Goal: Feedback & Contribution: Contribute content

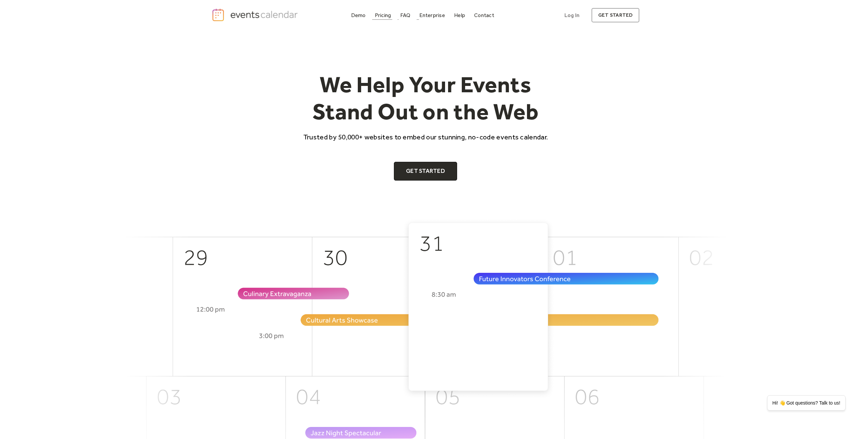
click at [388, 15] on div "Pricing" at bounding box center [383, 15] width 16 height 4
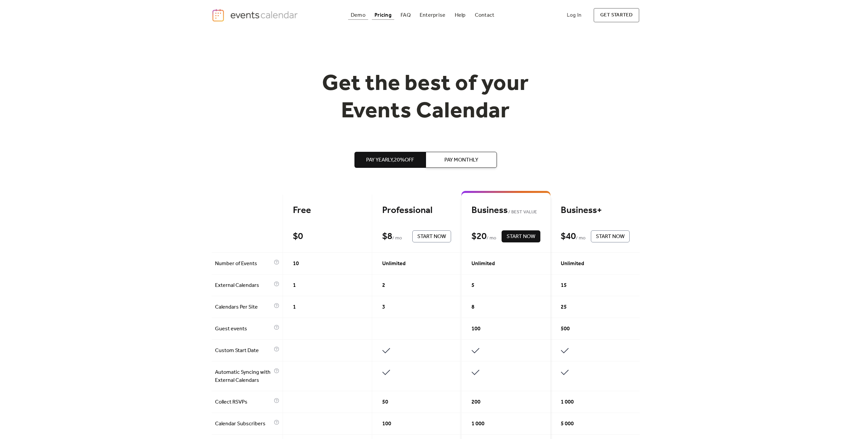
click at [361, 14] on div "Demo" at bounding box center [358, 15] width 15 height 4
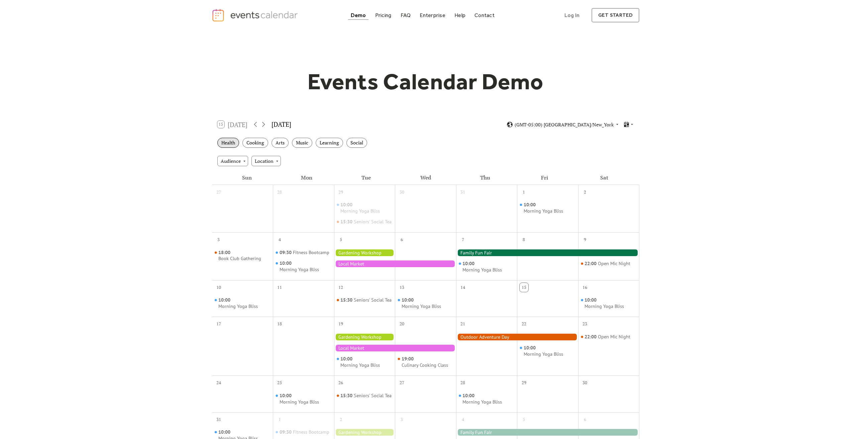
click at [233, 145] on div "Health" at bounding box center [228, 143] width 22 height 10
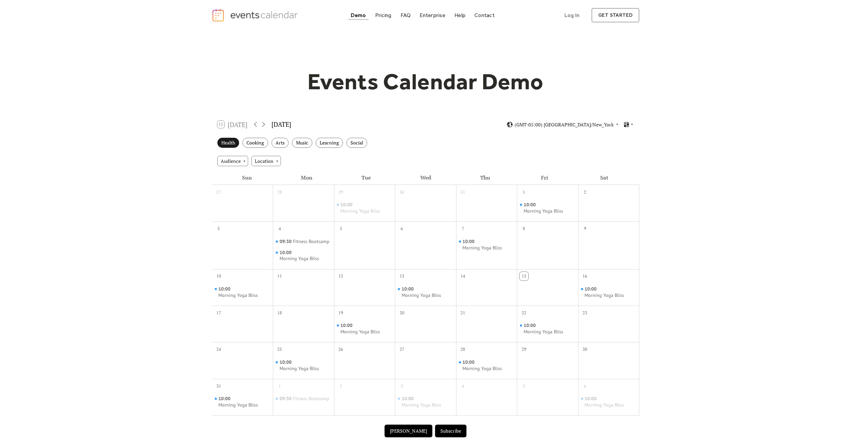
click at [234, 143] on div "Health" at bounding box center [228, 143] width 22 height 10
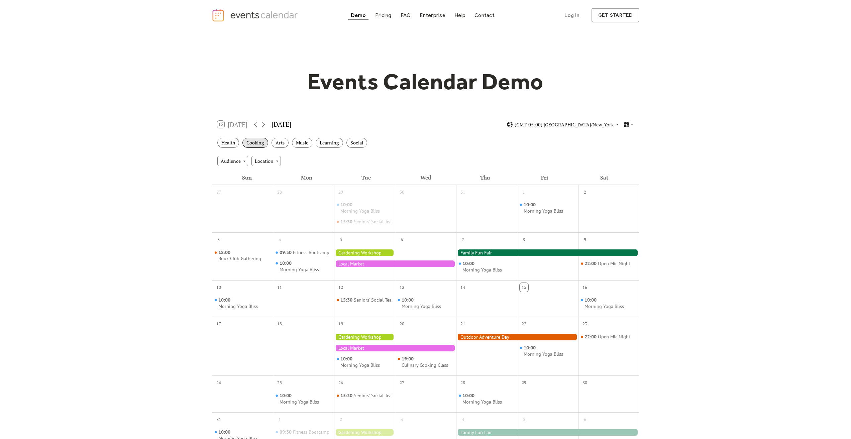
click at [257, 141] on div "Cooking" at bounding box center [256, 143] width 26 height 10
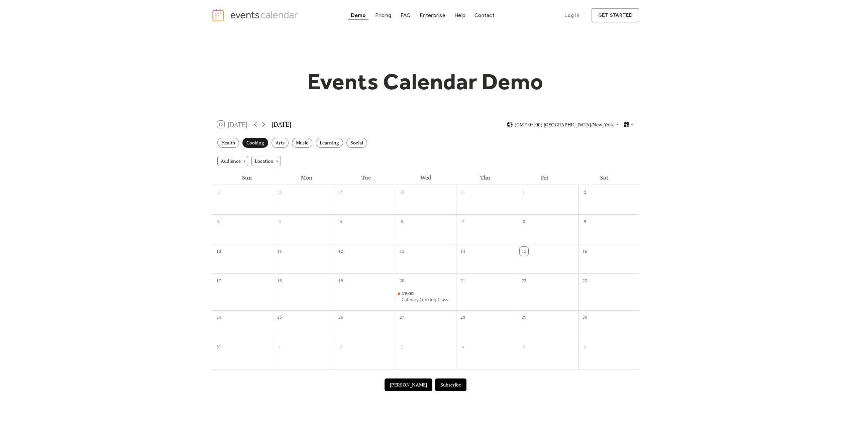
click at [257, 142] on div "Cooking" at bounding box center [256, 143] width 26 height 10
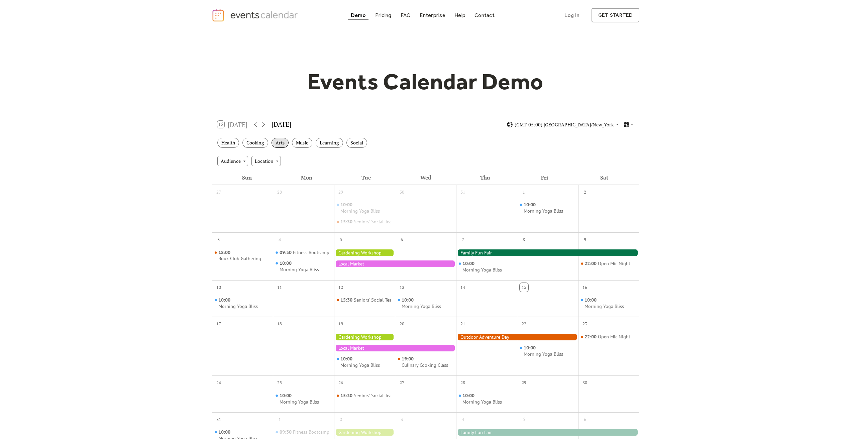
click at [285, 144] on div "Arts" at bounding box center [280, 143] width 17 height 10
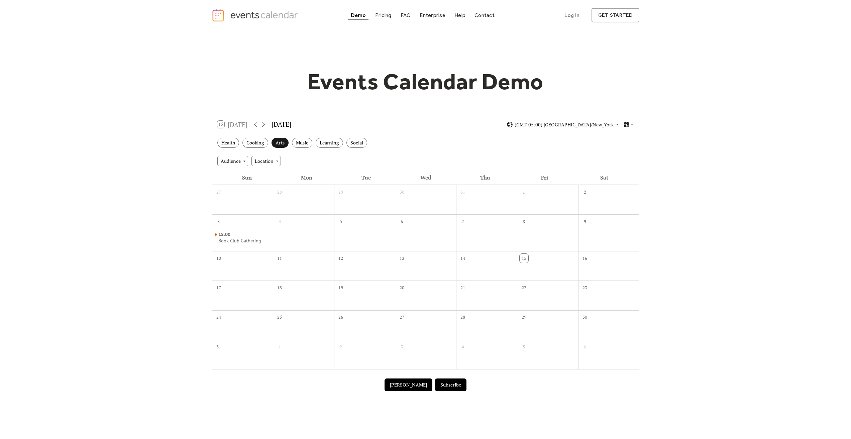
click at [284, 146] on div "Arts" at bounding box center [280, 143] width 17 height 10
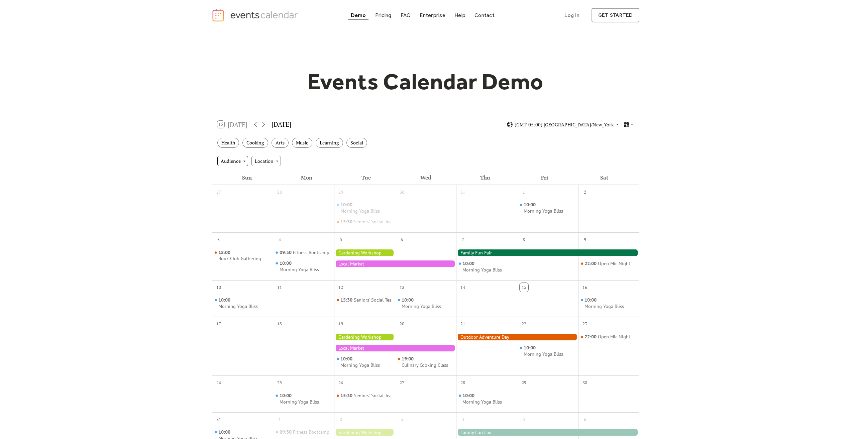
click at [248, 159] on div "Audience" at bounding box center [232, 161] width 31 height 10
click at [234, 179] on div "Adults" at bounding box center [231, 173] width 29 height 13
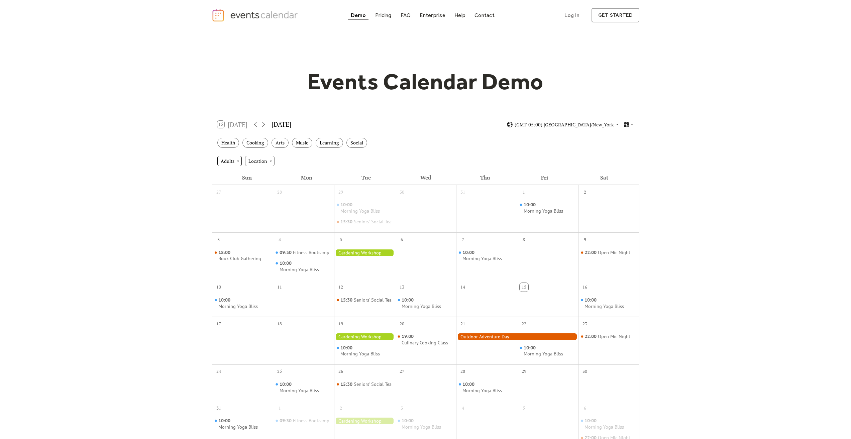
click at [235, 163] on div "Adults" at bounding box center [229, 161] width 24 height 10
click at [233, 171] on span "Clear" at bounding box center [229, 173] width 12 height 7
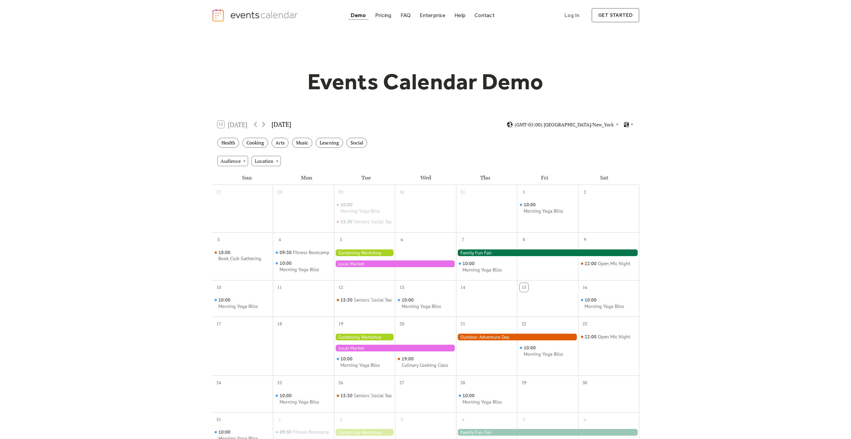
click at [244, 172] on div "Sun" at bounding box center [247, 178] width 60 height 14
click at [309, 161] on div "Audience Location" at bounding box center [426, 161] width 428 height 18
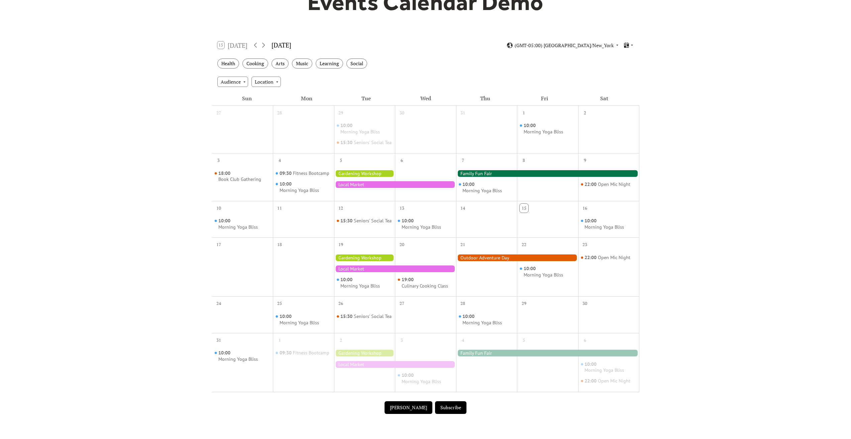
scroll to position [167, 0]
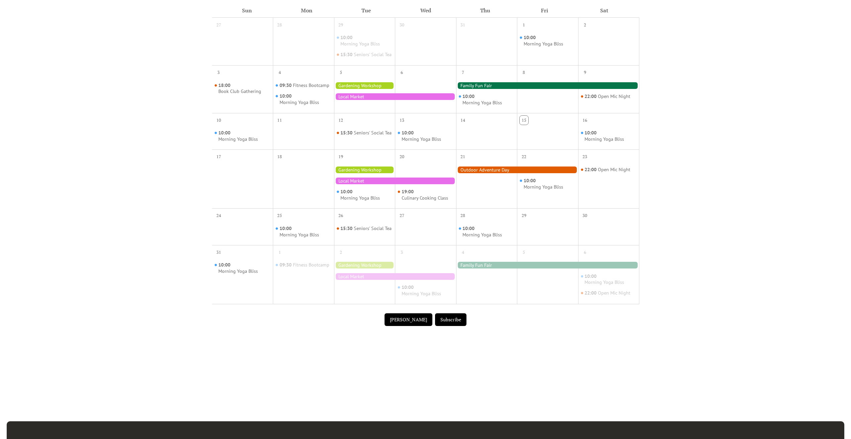
click at [411, 324] on button "Submit Event" at bounding box center [409, 319] width 48 height 13
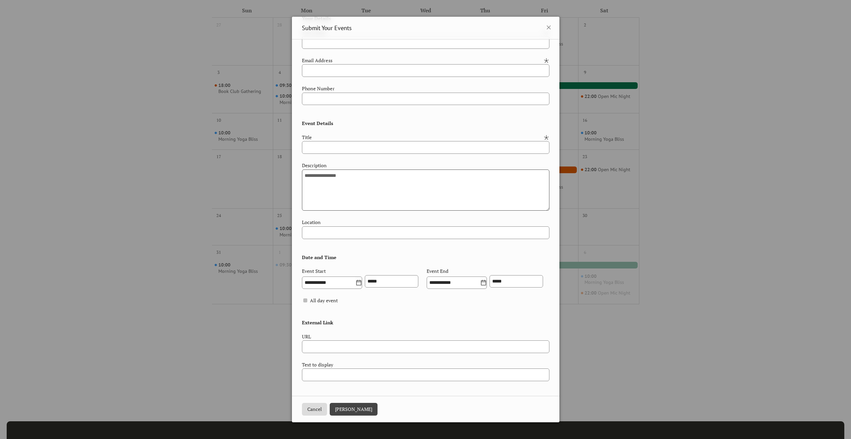
scroll to position [64, 0]
click at [646, 152] on div "**********" at bounding box center [425, 219] width 851 height 439
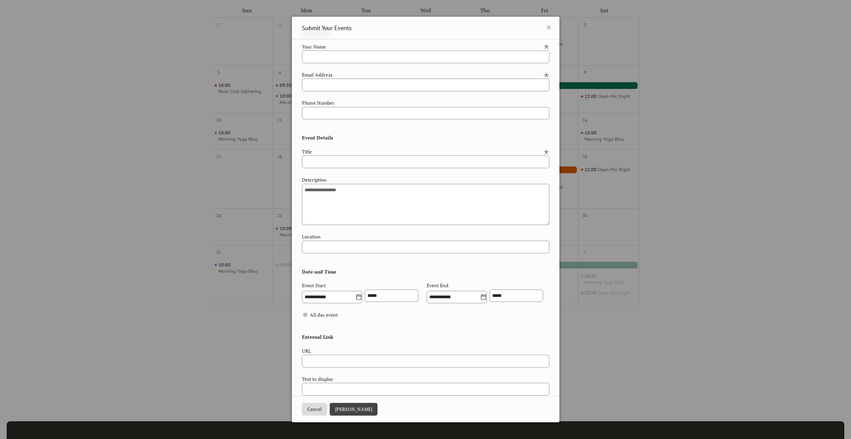
scroll to position [0, 0]
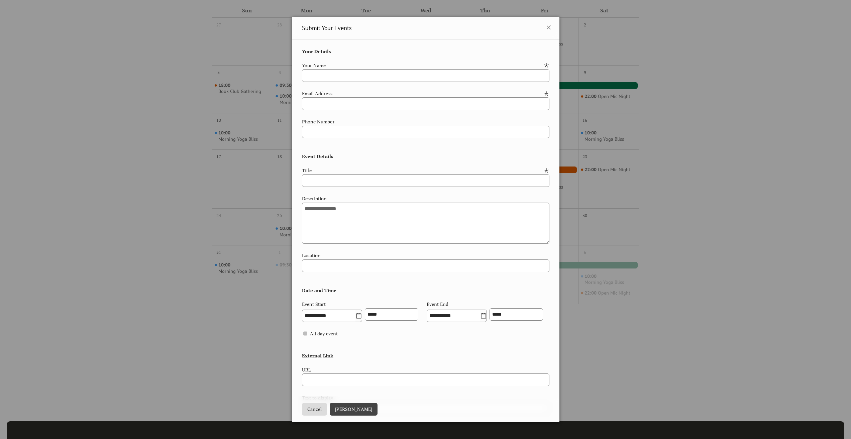
click at [318, 407] on button "Cancel" at bounding box center [314, 409] width 25 height 13
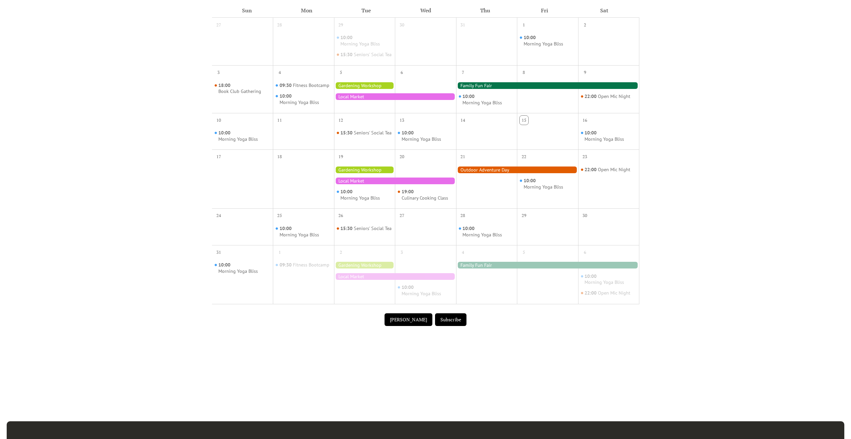
click at [404, 326] on button "Submit Event" at bounding box center [409, 319] width 48 height 13
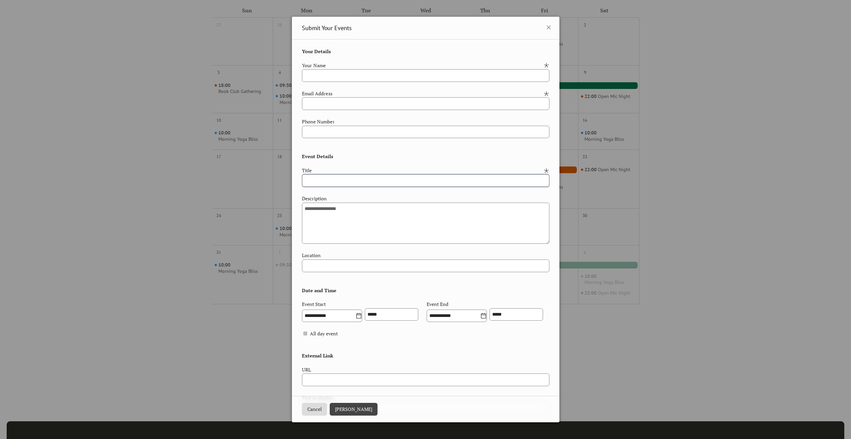
click at [349, 178] on input "text" at bounding box center [426, 180] width 248 height 13
click at [356, 159] on div "**********" at bounding box center [426, 232] width 248 height 368
click at [659, 163] on div "**********" at bounding box center [425, 219] width 851 height 439
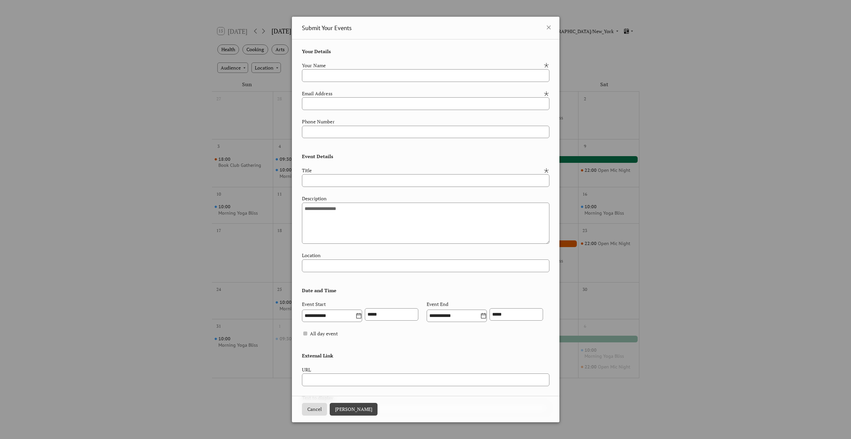
scroll to position [33, 0]
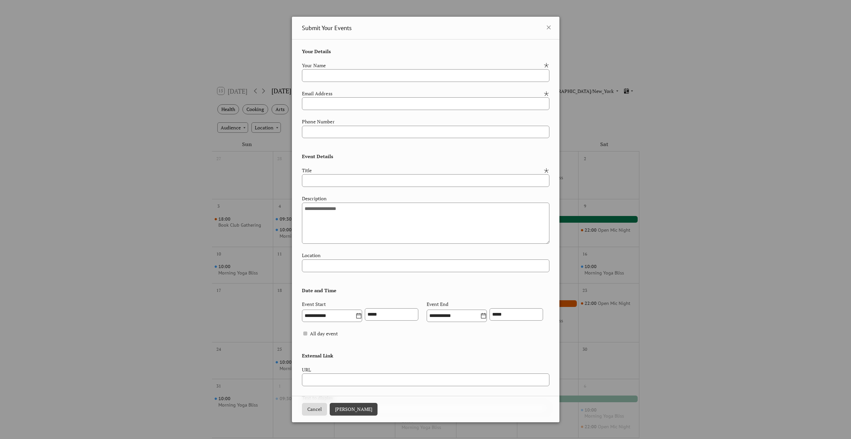
click at [546, 33] on div "Submit Your Events" at bounding box center [426, 28] width 268 height 23
click at [547, 30] on icon at bounding box center [549, 27] width 8 height 8
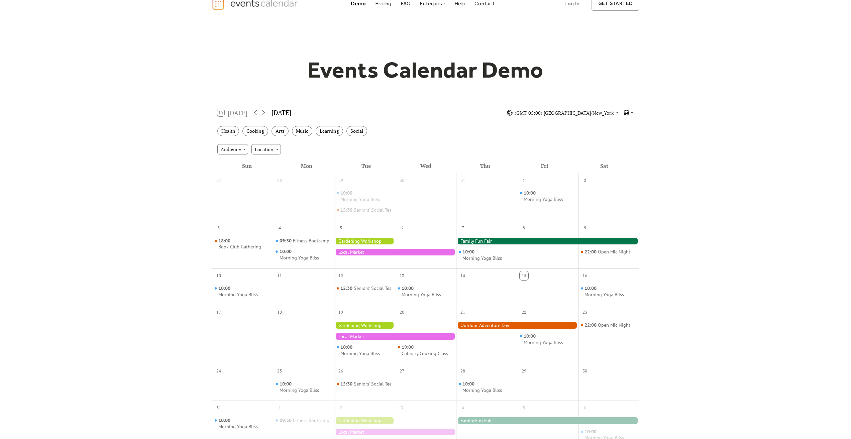
scroll to position [0, 0]
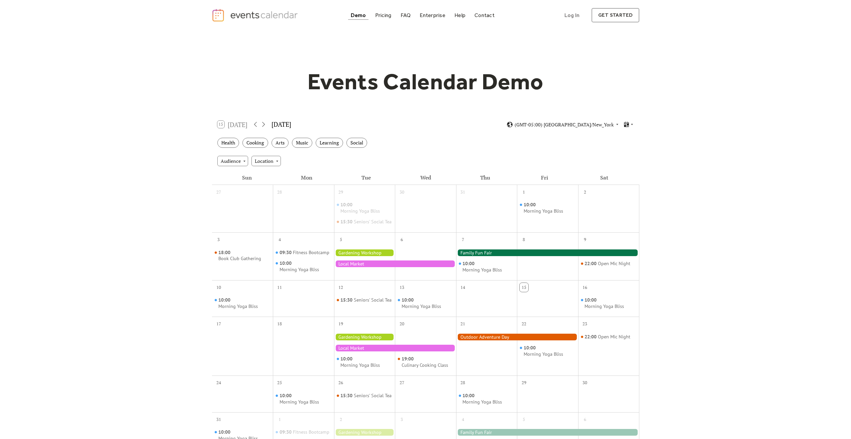
click at [549, 256] on div at bounding box center [547, 253] width 183 height 7
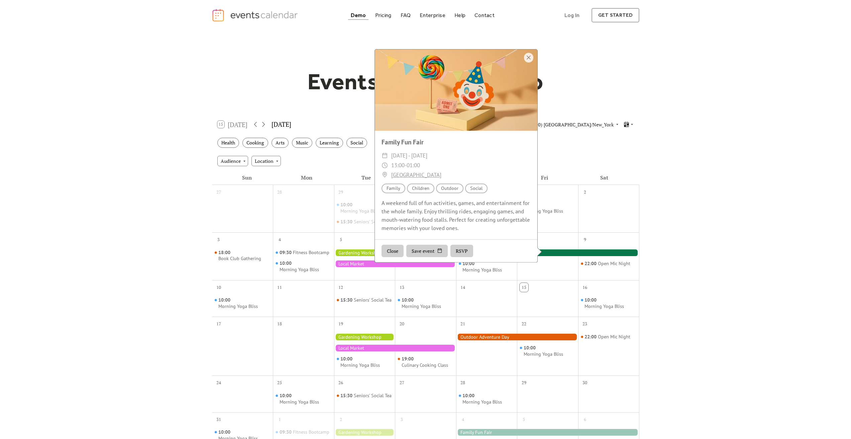
click at [403, 159] on span "Thu, Aug 7 - Sat, Aug 9, 2025" at bounding box center [409, 156] width 36 height 10
click at [460, 258] on button "RSVP" at bounding box center [462, 251] width 23 height 13
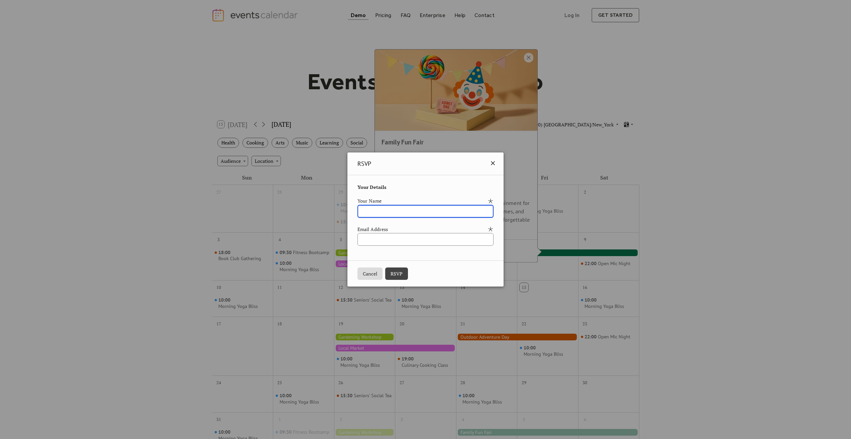
click at [495, 165] on icon at bounding box center [493, 163] width 4 height 4
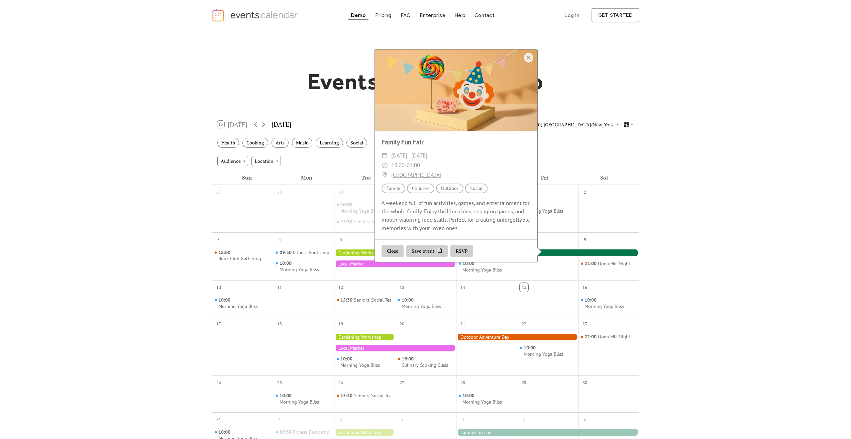
click at [421, 257] on button "Save event" at bounding box center [426, 251] width 41 height 13
click at [423, 248] on div "Close Save event RSVP" at bounding box center [456, 251] width 163 height 23
click at [428, 160] on span "Thu, Aug 7 - Sat, Aug 9, 2025" at bounding box center [409, 156] width 36 height 10
click at [522, 65] on div at bounding box center [456, 90] width 163 height 81
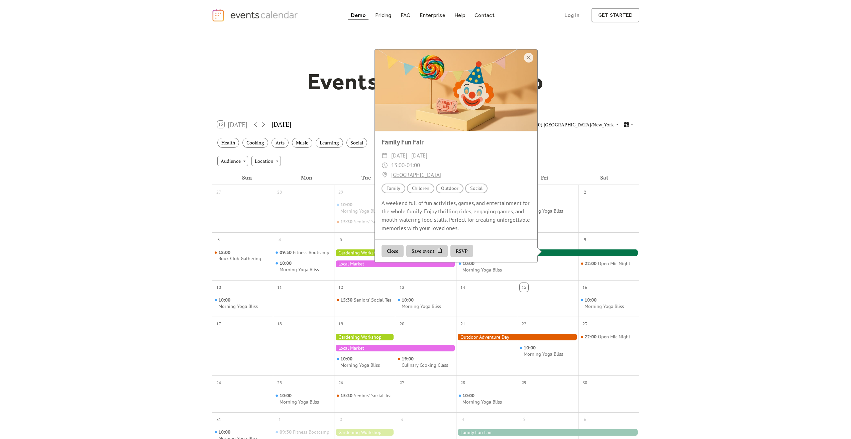
click at [524, 65] on div at bounding box center [456, 90] width 163 height 81
click at [527, 63] on div at bounding box center [528, 58] width 9 height 10
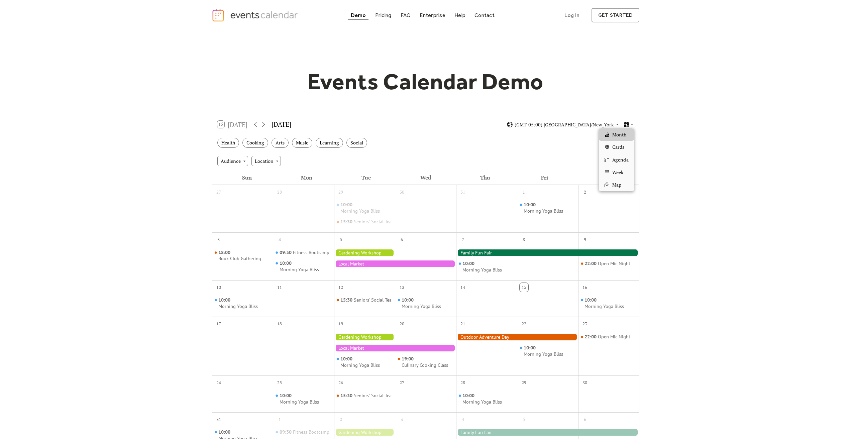
click at [628, 123] on icon at bounding box center [627, 124] width 6 height 6
click at [620, 150] on span "Cards" at bounding box center [619, 147] width 12 height 7
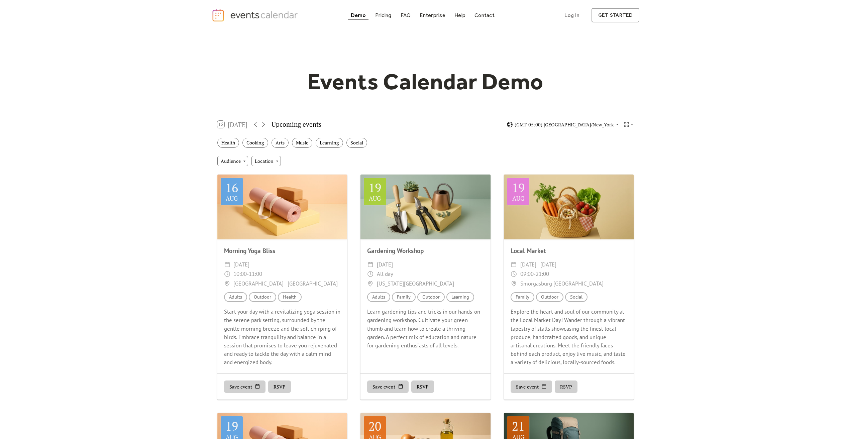
click at [623, 124] on div "(GMT-05:00) America/New_York" at bounding box center [570, 124] width 127 height 6
click at [627, 124] on icon at bounding box center [627, 124] width 6 height 6
click at [617, 158] on span "Agenda" at bounding box center [621, 159] width 16 height 7
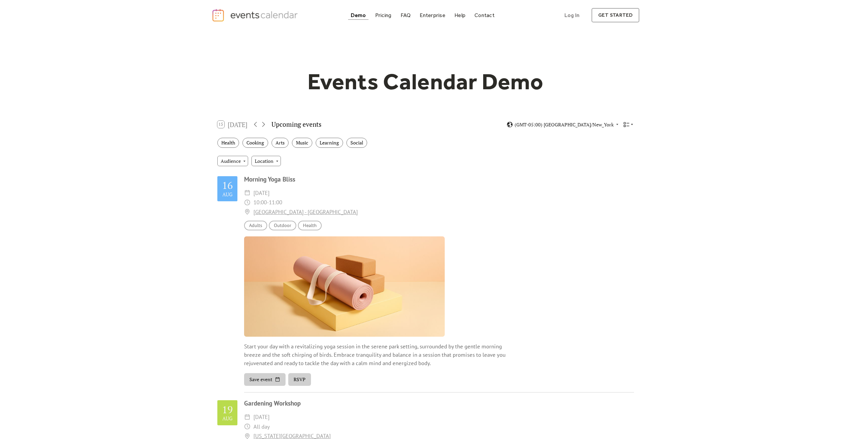
click at [628, 126] on icon at bounding box center [627, 124] width 6 height 5
click at [614, 170] on span "Week" at bounding box center [618, 172] width 11 height 7
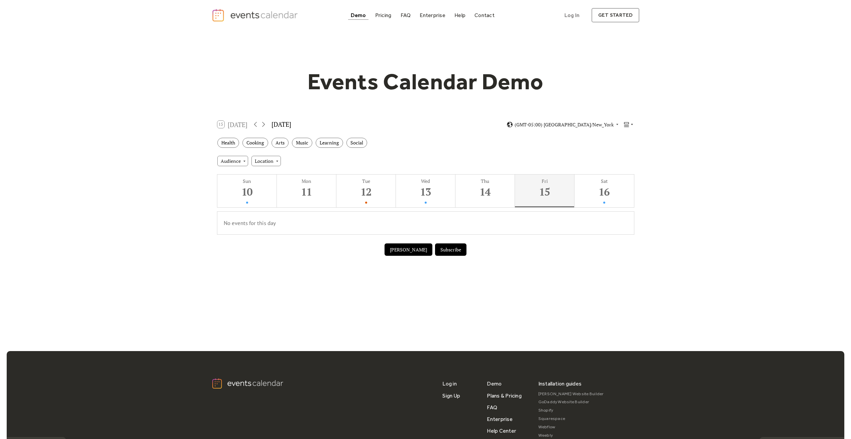
click at [626, 126] on icon at bounding box center [627, 124] width 6 height 6
click at [621, 133] on span "Month" at bounding box center [620, 134] width 14 height 7
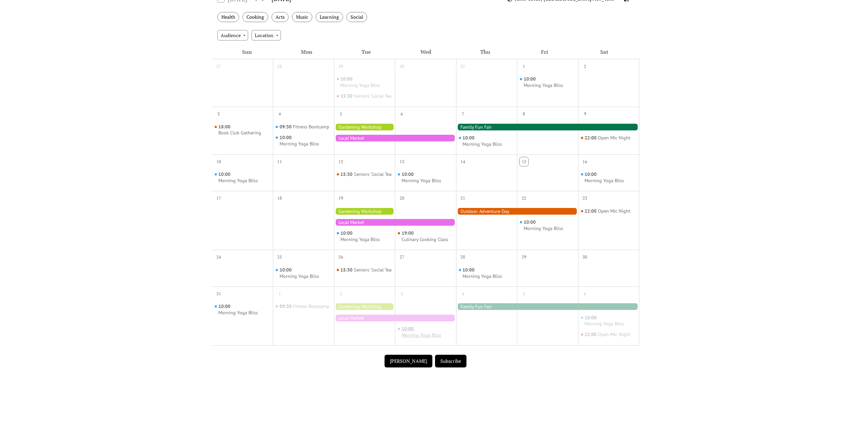
scroll to position [167, 0]
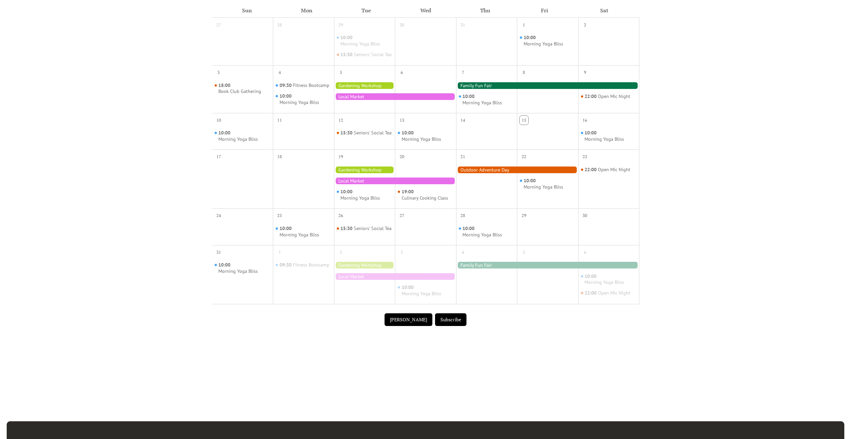
click at [412, 326] on button "Submit Event" at bounding box center [409, 319] width 48 height 13
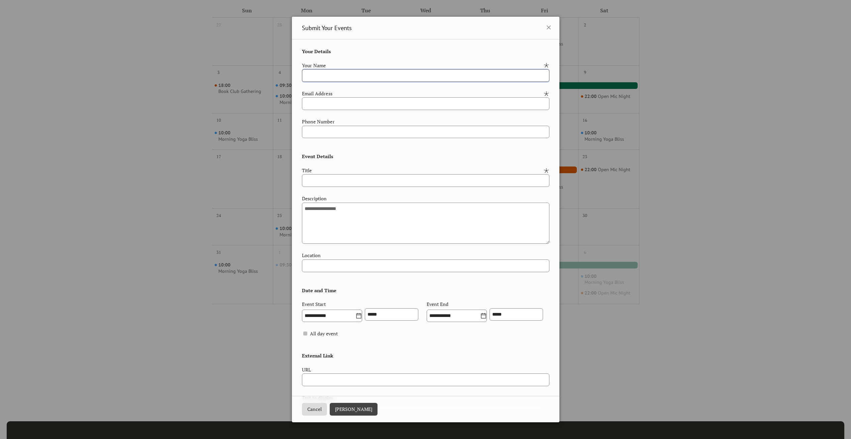
click at [358, 80] on input "text" at bounding box center [426, 75] width 248 height 13
type input "*"
type input "****"
type input "**********"
click at [400, 176] on input "text" at bounding box center [426, 180] width 248 height 13
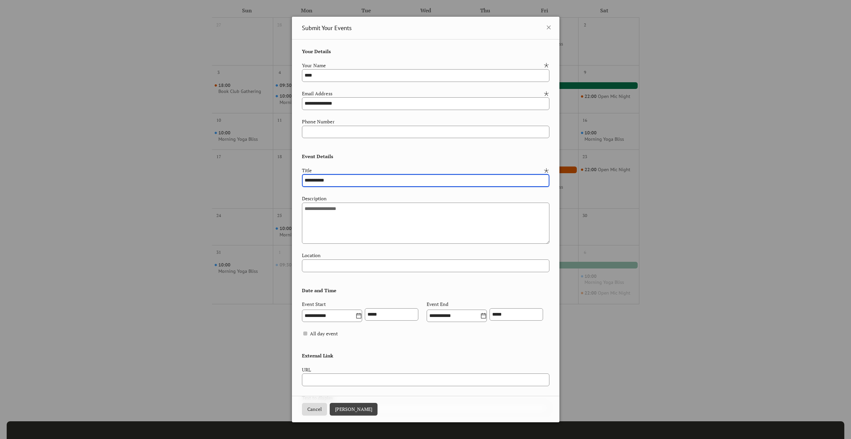
type input "**********"
click at [408, 196] on div "Description" at bounding box center [425, 198] width 246 height 7
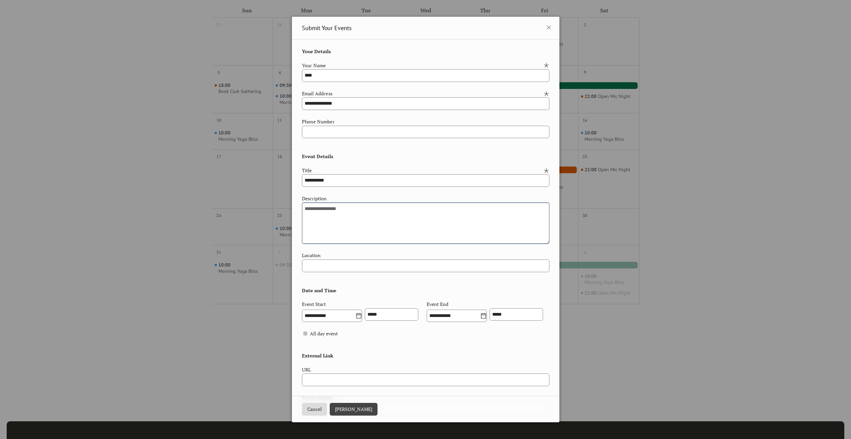
click at [404, 205] on textarea at bounding box center [426, 223] width 248 height 41
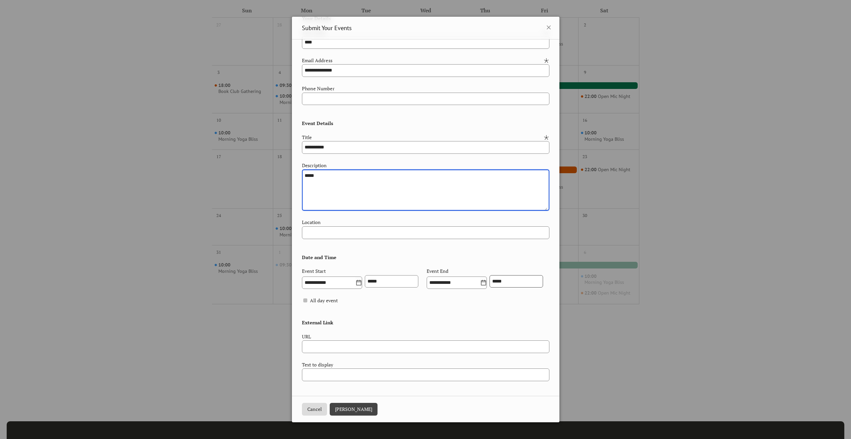
scroll to position [64, 0]
type textarea "*****"
click at [362, 277] on label "**********" at bounding box center [332, 283] width 60 height 13
click at [356, 277] on input "**********" at bounding box center [329, 283] width 54 height 13
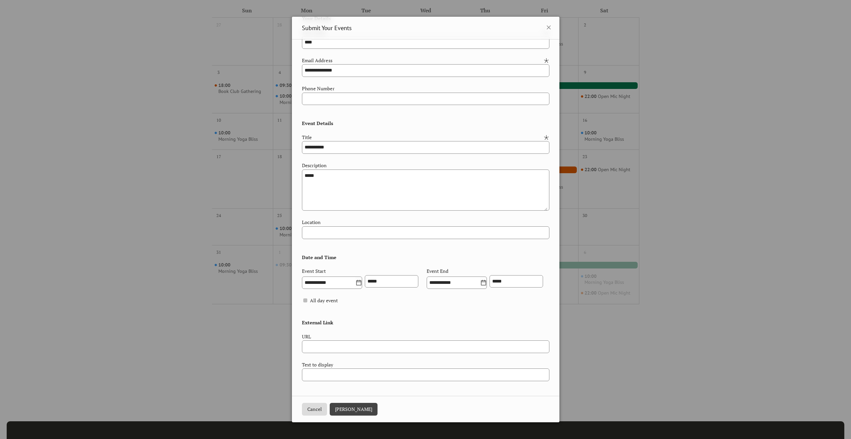
click at [411, 268] on div "**********" at bounding box center [426, 279] width 248 height 23
click at [303, 300] on div at bounding box center [305, 301] width 4 height 4
click at [399, 275] on div "*****" at bounding box center [392, 282] width 54 height 14
click at [427, 281] on input "**********" at bounding box center [454, 283] width 54 height 13
click at [370, 337] on td "15" at bounding box center [366, 335] width 11 height 9
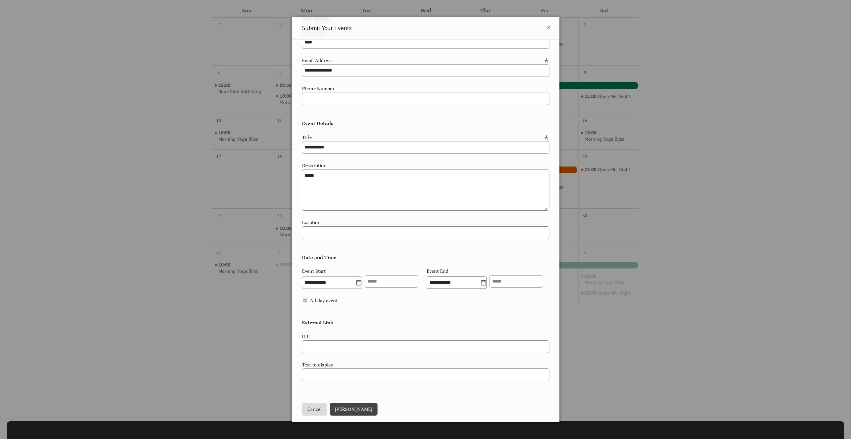
click at [427, 289] on label "**********" at bounding box center [457, 283] width 60 height 13
click at [427, 289] on input "**********" at bounding box center [454, 283] width 54 height 13
click at [480, 286] on icon at bounding box center [483, 283] width 7 height 7
click at [427, 286] on input "**********" at bounding box center [454, 283] width 54 height 13
click at [480, 286] on icon at bounding box center [483, 283] width 7 height 7
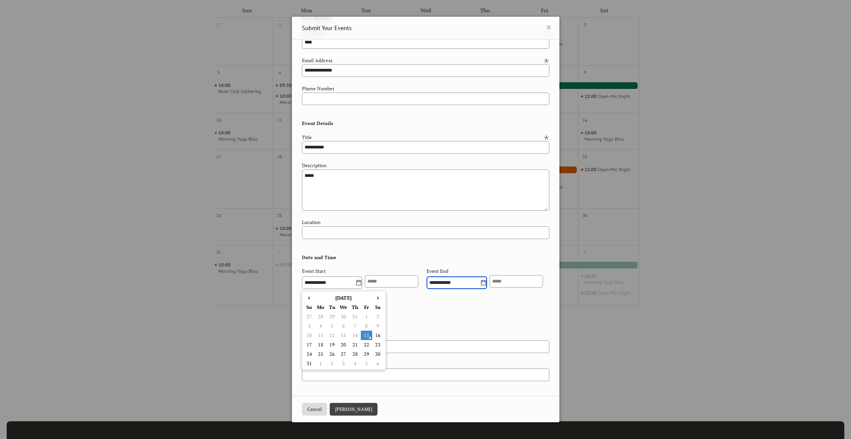
click at [427, 286] on input "**********" at bounding box center [454, 283] width 54 height 13
click at [367, 345] on td "22" at bounding box center [366, 344] width 11 height 9
type input "**********"
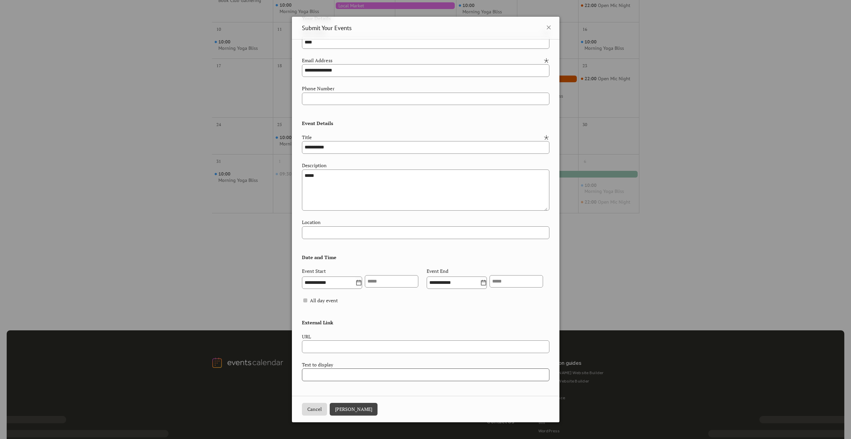
scroll to position [167, 0]
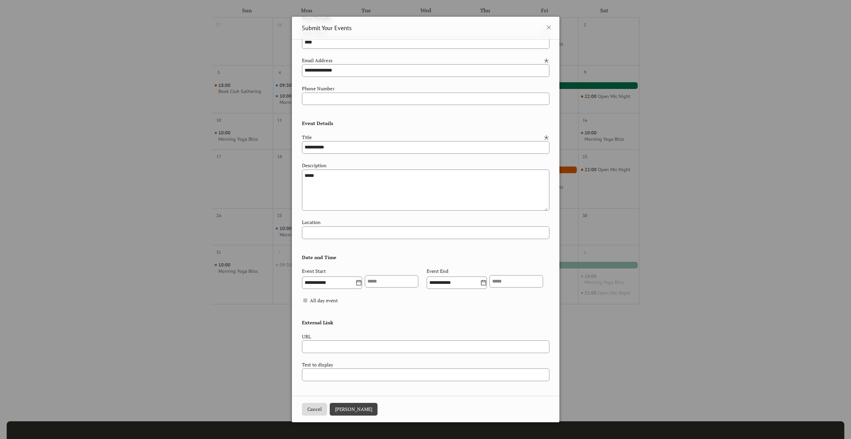
click at [354, 406] on button "Submit Event" at bounding box center [354, 409] width 48 height 13
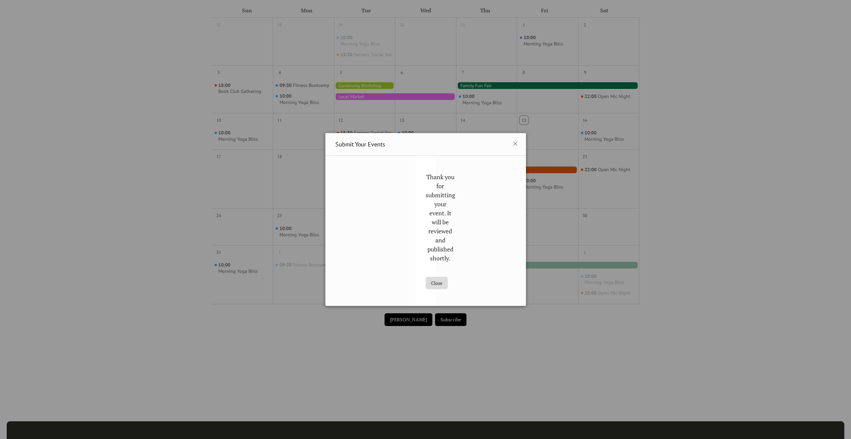
click at [440, 282] on button "Close" at bounding box center [437, 283] width 22 height 13
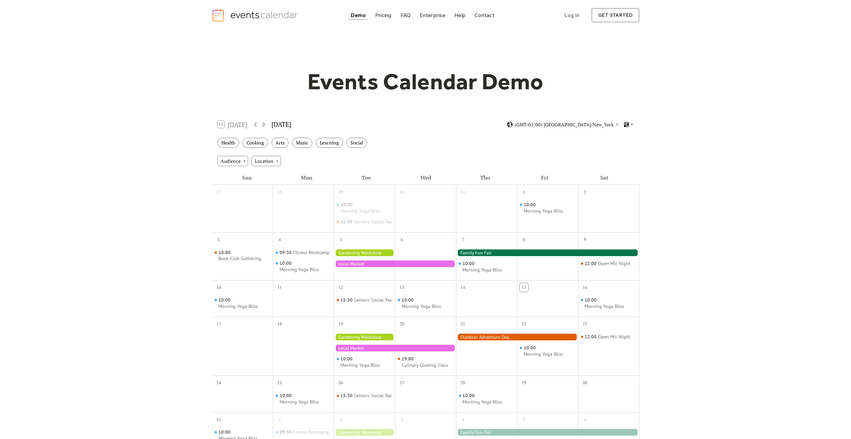
click at [626, 125] on icon at bounding box center [627, 124] width 5 height 5
click at [619, 176] on span "Week" at bounding box center [618, 172] width 11 height 7
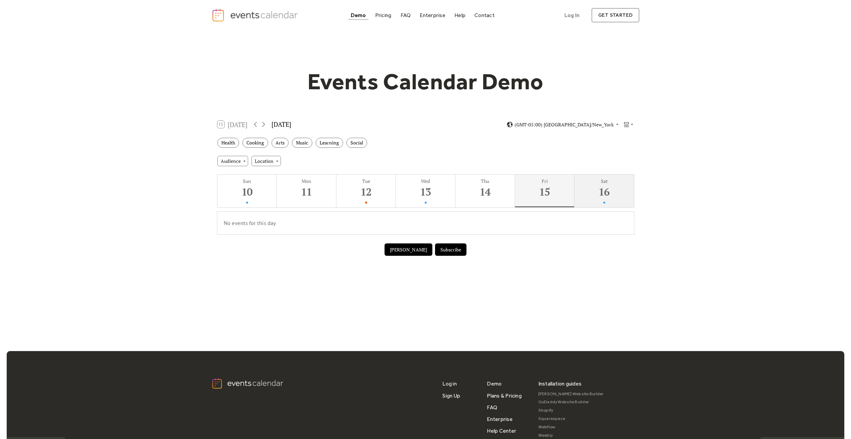
click at [586, 193] on div "16" at bounding box center [604, 192] width 56 height 14
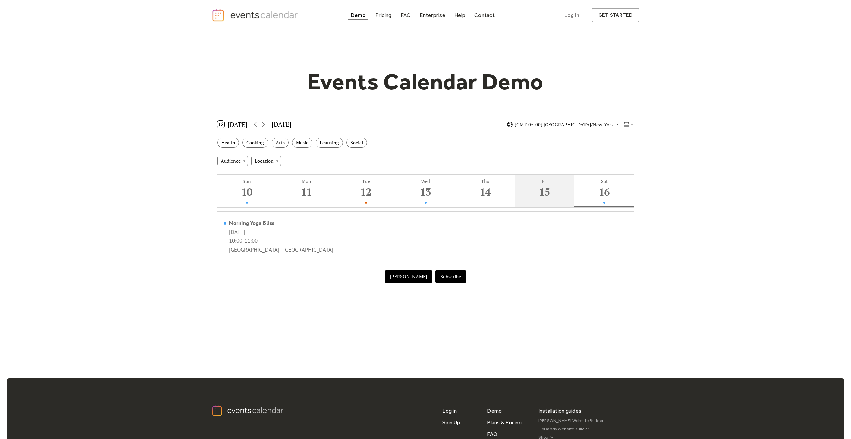
click at [554, 193] on div "15" at bounding box center [545, 192] width 56 height 14
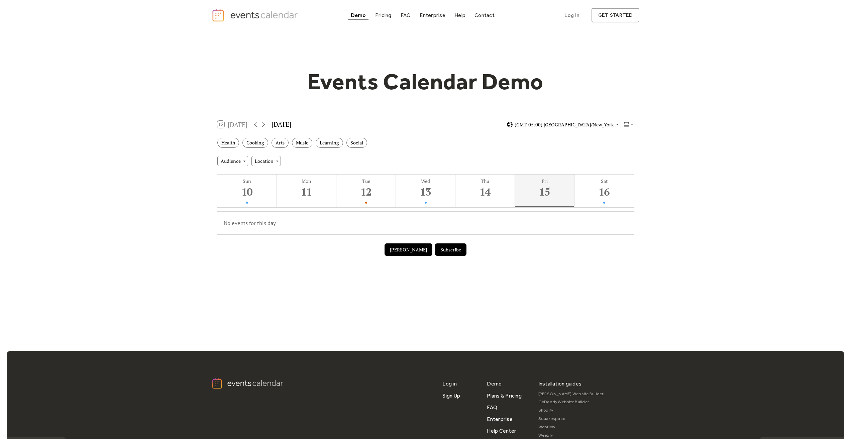
click at [565, 127] on span "(GMT-05:00) America/New_York" at bounding box center [564, 124] width 99 height 5
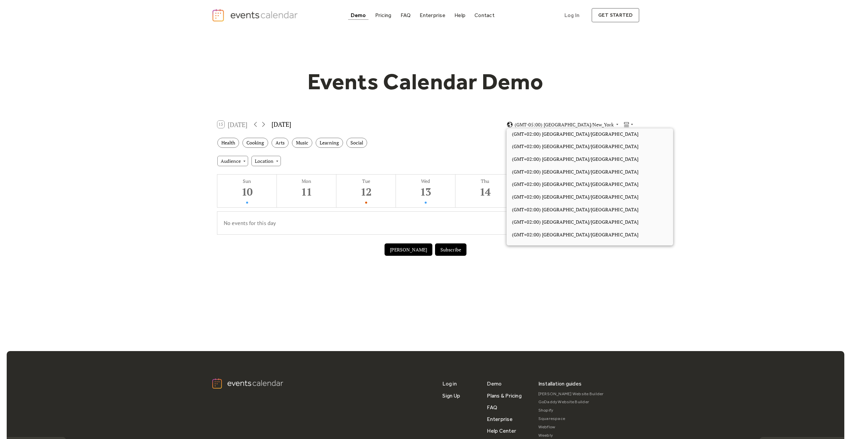
scroll to position [1971, 0]
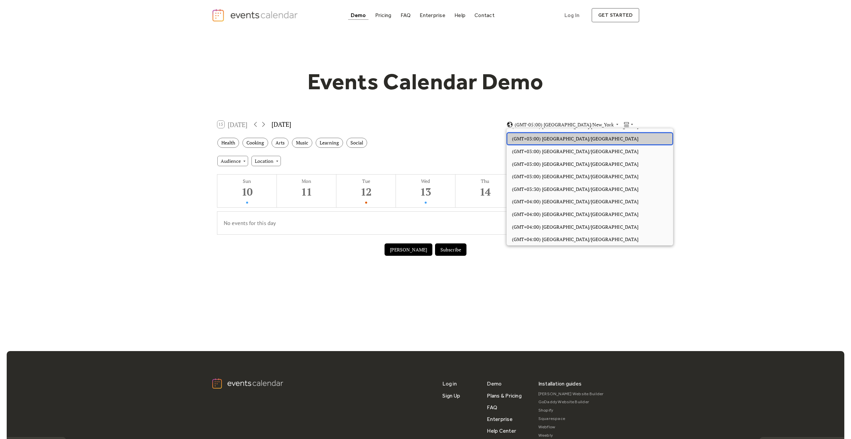
click at [578, 142] on div "(GMT+03:00) Europe/Moscow" at bounding box center [590, 138] width 167 height 13
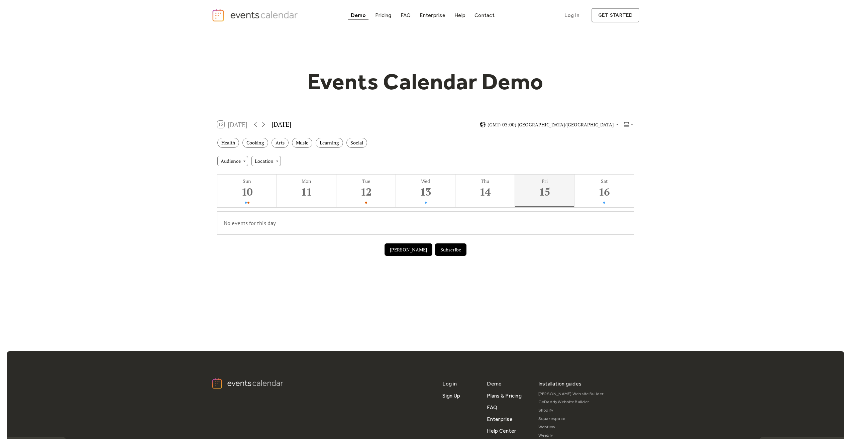
click at [485, 144] on div "Health Cooking Arts Music Learning Social" at bounding box center [426, 143] width 428 height 18
click at [380, 16] on div "Pricing" at bounding box center [383, 15] width 16 height 4
